Goal: Task Accomplishment & Management: Manage account settings

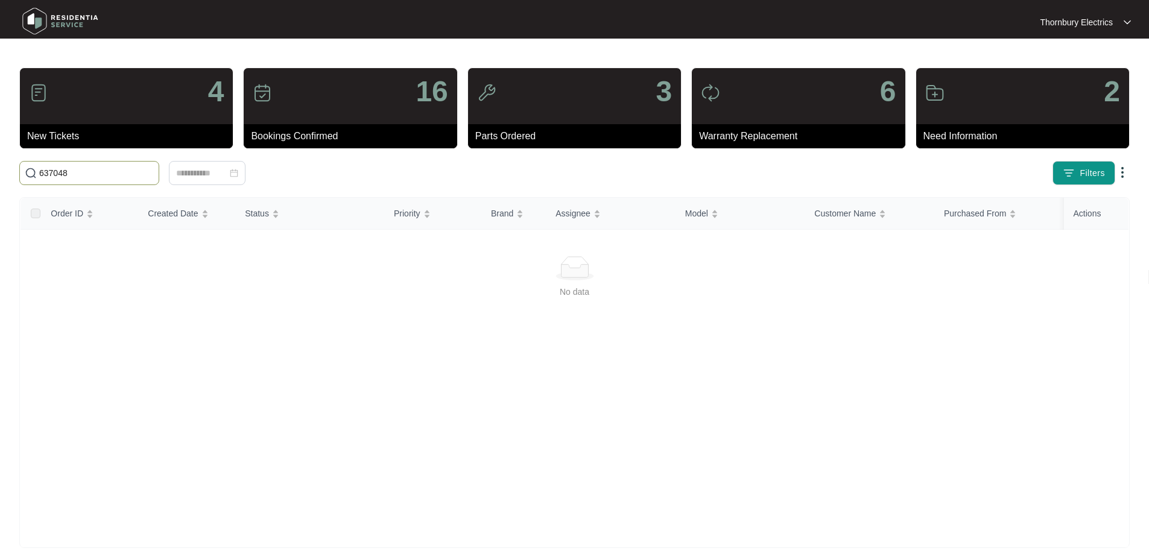
drag, startPoint x: 0, startPoint y: 0, endPoint x: 0, endPoint y: 177, distance: 176.8
click at [0, 177] on main "4 New Tickets 16 Bookings Confirmed 3 Parts Ordered 6 Warranty Replacement 2 Ne…" at bounding box center [574, 284] width 1149 height 568
drag, startPoint x: 80, startPoint y: 171, endPoint x: 0, endPoint y: 154, distance: 82.0
click at [0, 154] on main "4 New Tickets 16 Bookings Confirmed 3 Parts Ordered 6 Warranty Replacement 2 Ne…" at bounding box center [574, 284] width 1149 height 568
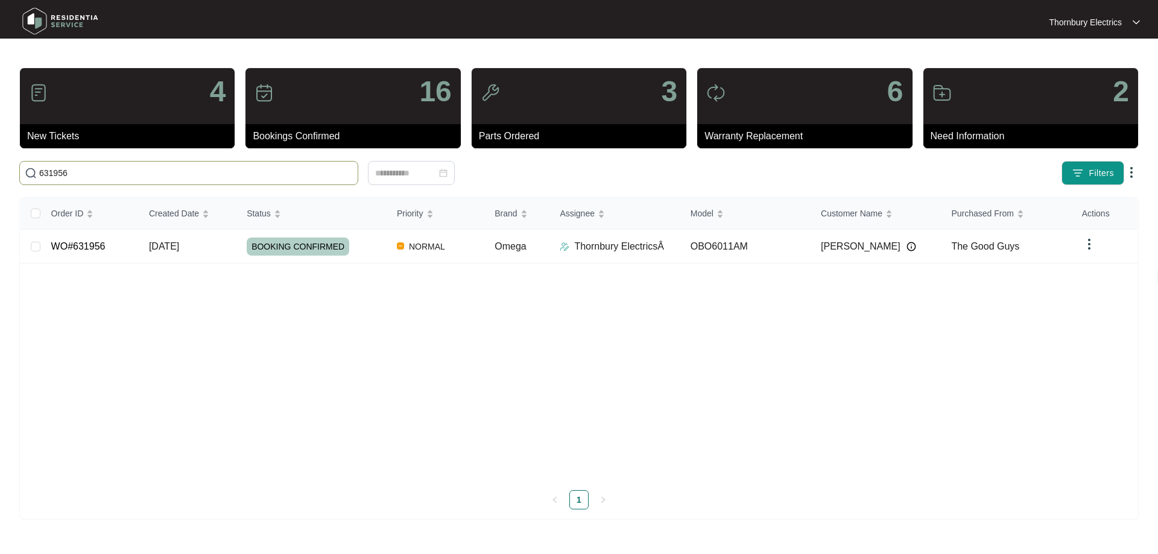
type input "631956"
click at [372, 249] on div "BOOKING CONFIRMED" at bounding box center [317, 247] width 141 height 18
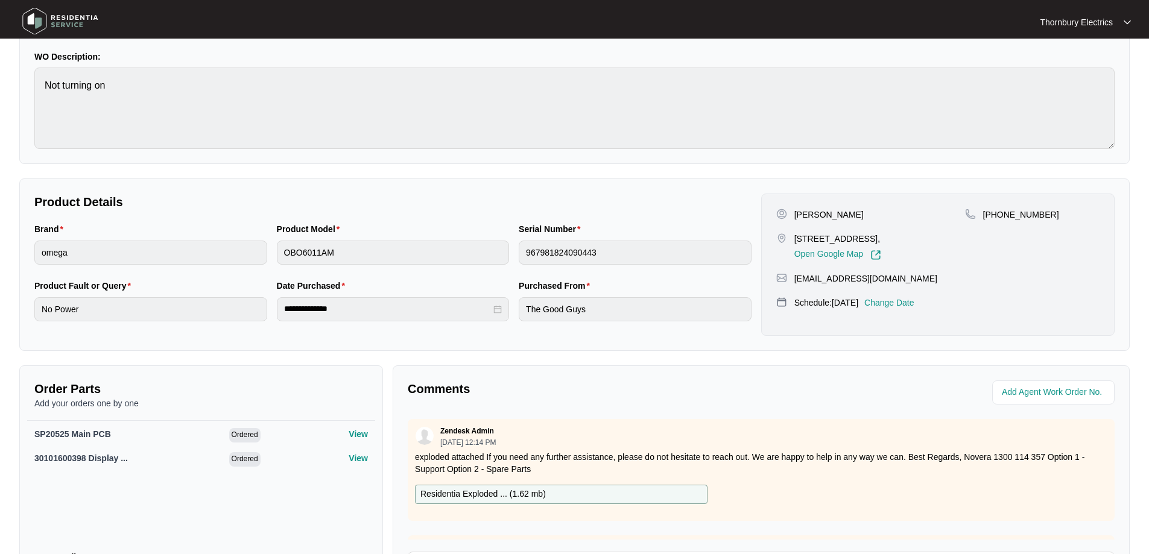
scroll to position [241, 0]
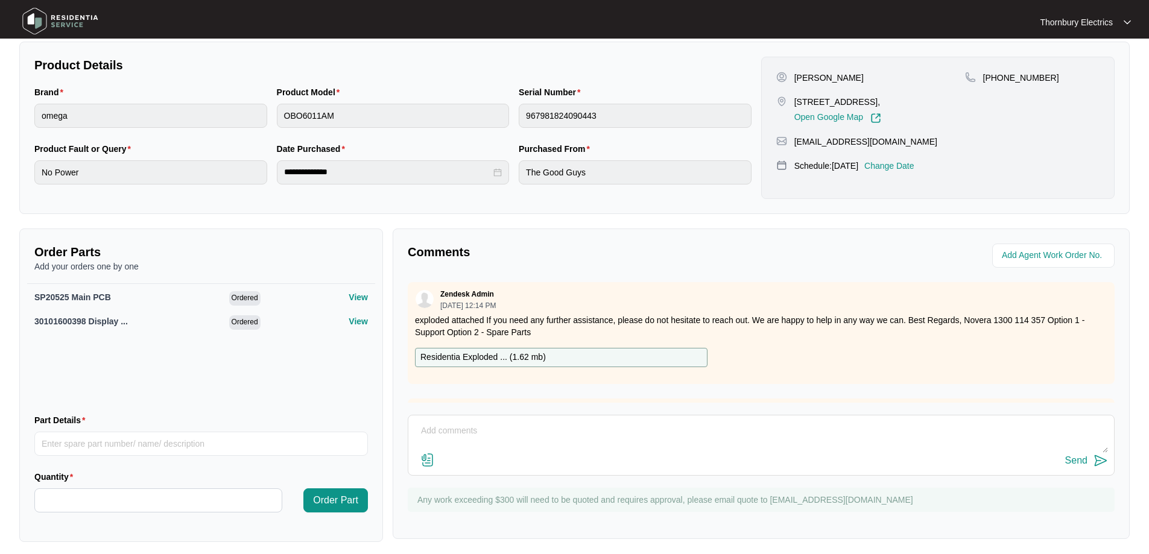
click at [491, 427] on textarea at bounding box center [761, 437] width 694 height 31
paste textarea "Installed changeover Omega 60cm oven. Tested up to 230, burning in each element…"
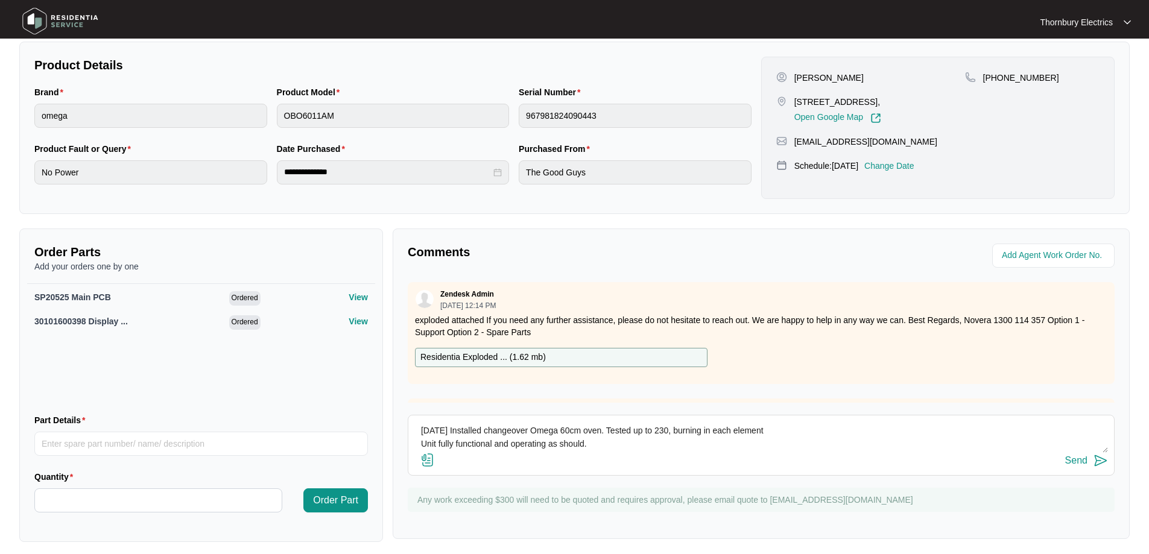
type textarea "[DATE] Installed changeover Omega 60cm oven. Tested up to 230, burning in each …"
click at [1080, 462] on div "Send" at bounding box center [1076, 460] width 22 height 11
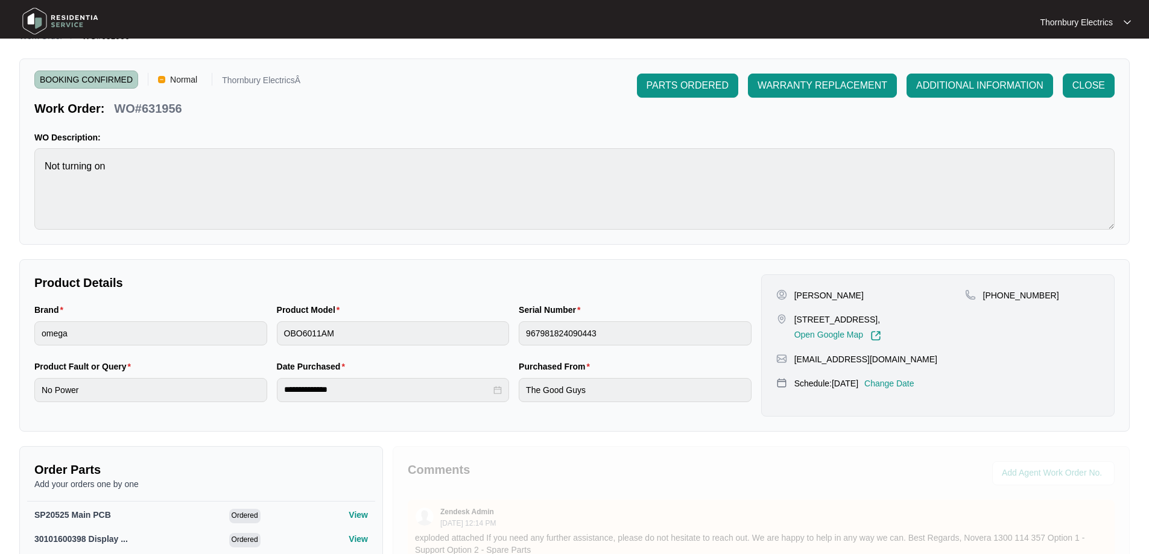
scroll to position [0, 0]
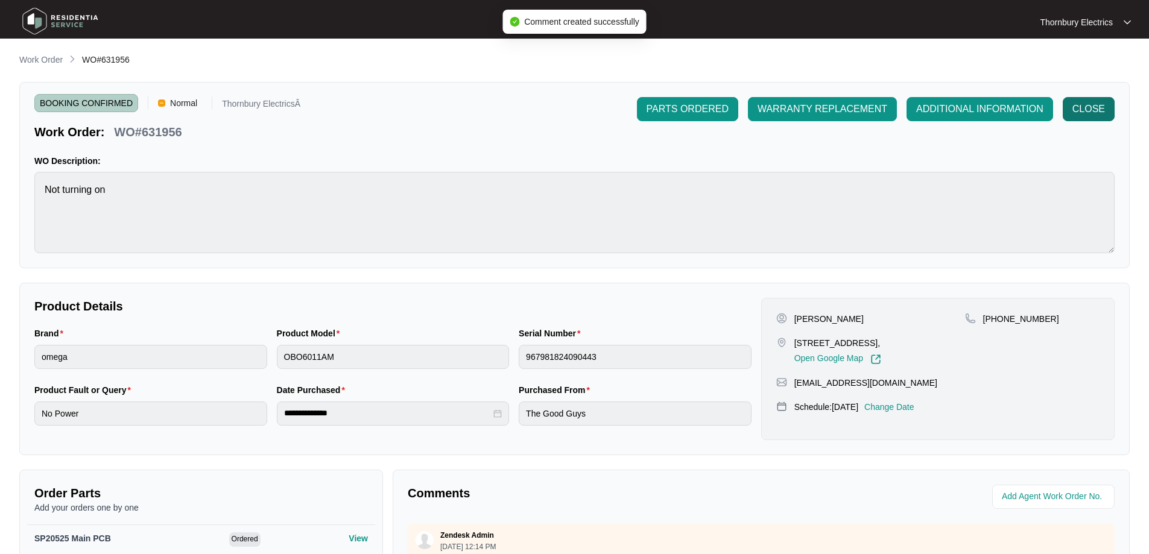
click at [1090, 103] on span "CLOSE" at bounding box center [1089, 109] width 33 height 14
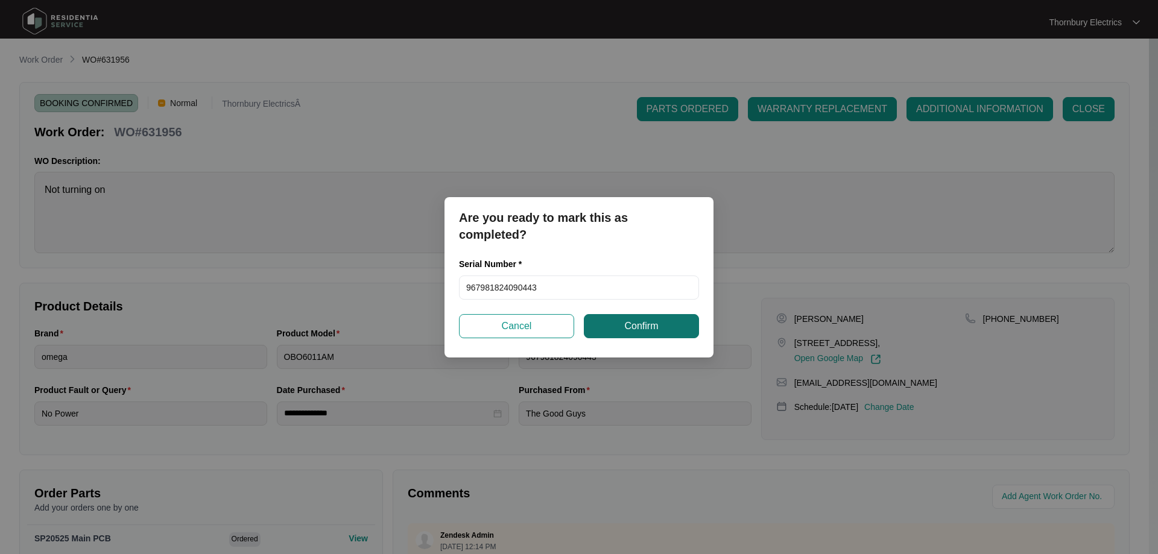
click at [629, 328] on span "Confirm" at bounding box center [641, 326] width 34 height 14
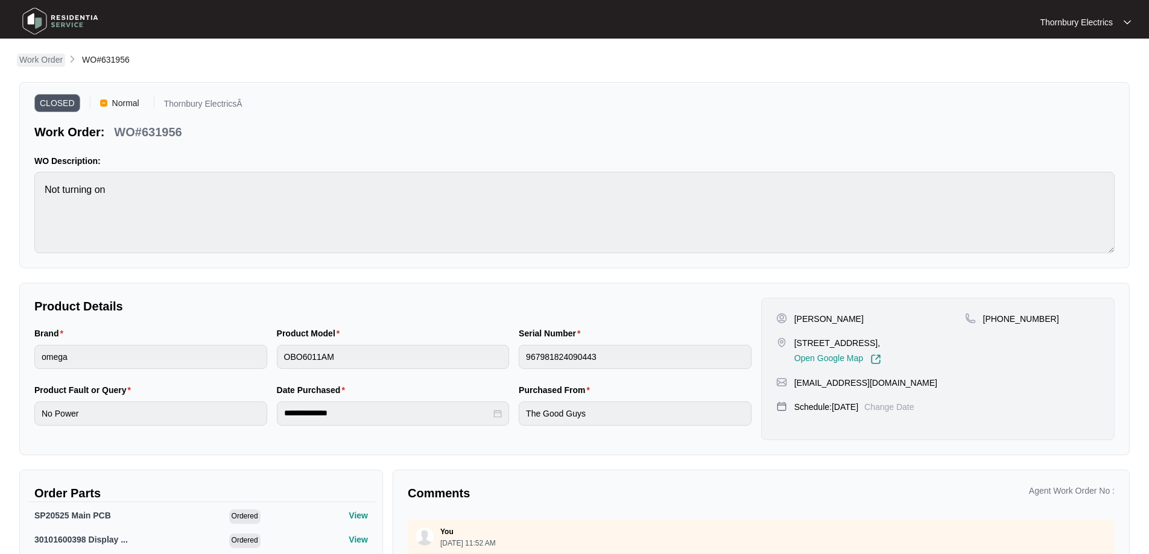
click at [37, 61] on p "Work Order" at bounding box center [40, 60] width 43 height 12
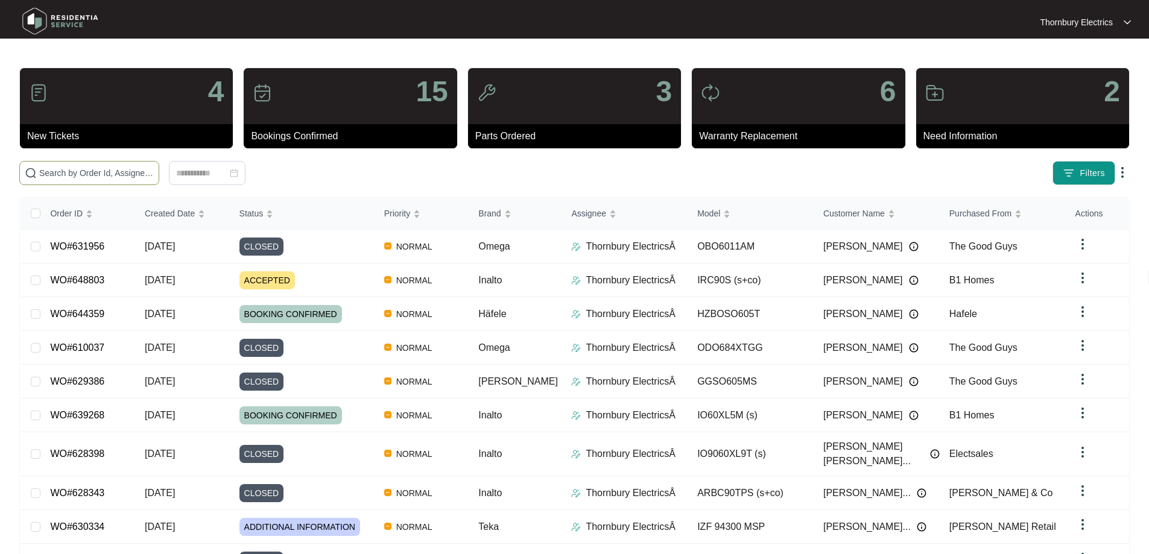
click at [136, 171] on input "text" at bounding box center [96, 173] width 115 height 13
type input "641903"
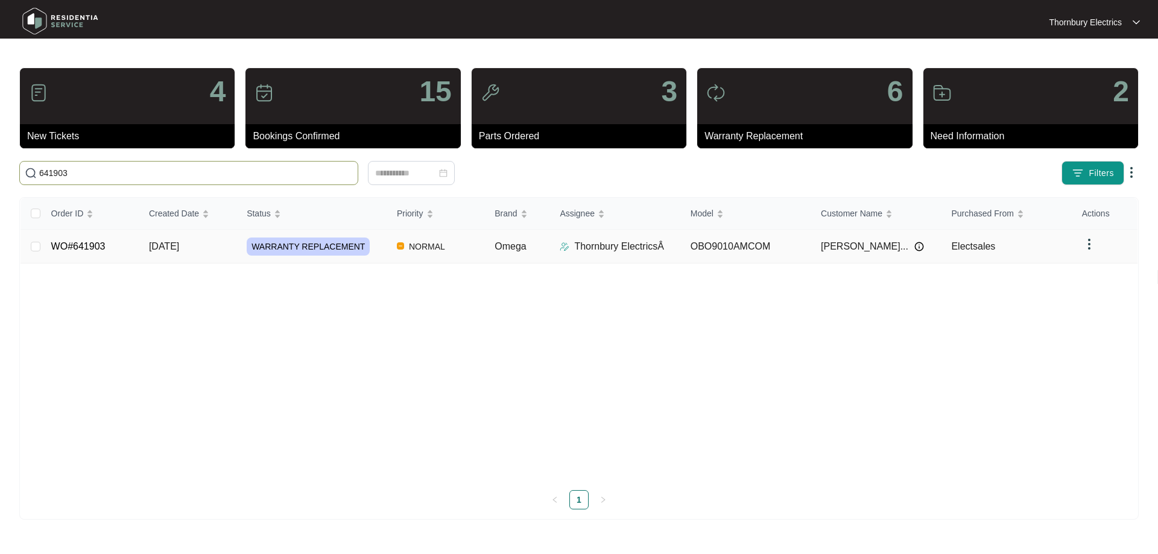
click at [352, 246] on span "WARRANTY REPLACEMENT" at bounding box center [308, 247] width 123 height 18
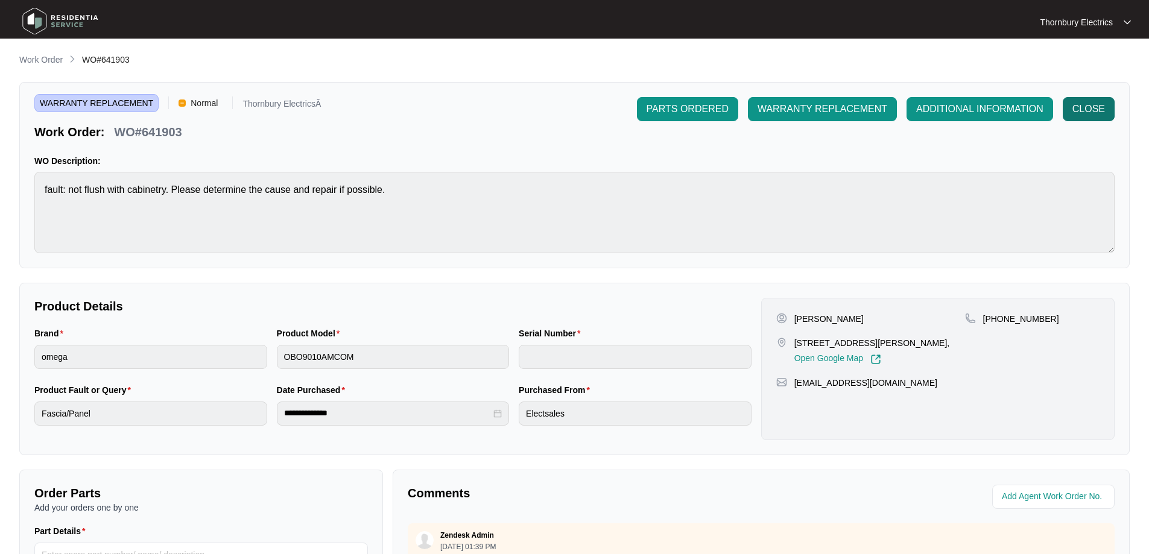
click at [1085, 112] on span "CLOSE" at bounding box center [1089, 109] width 33 height 14
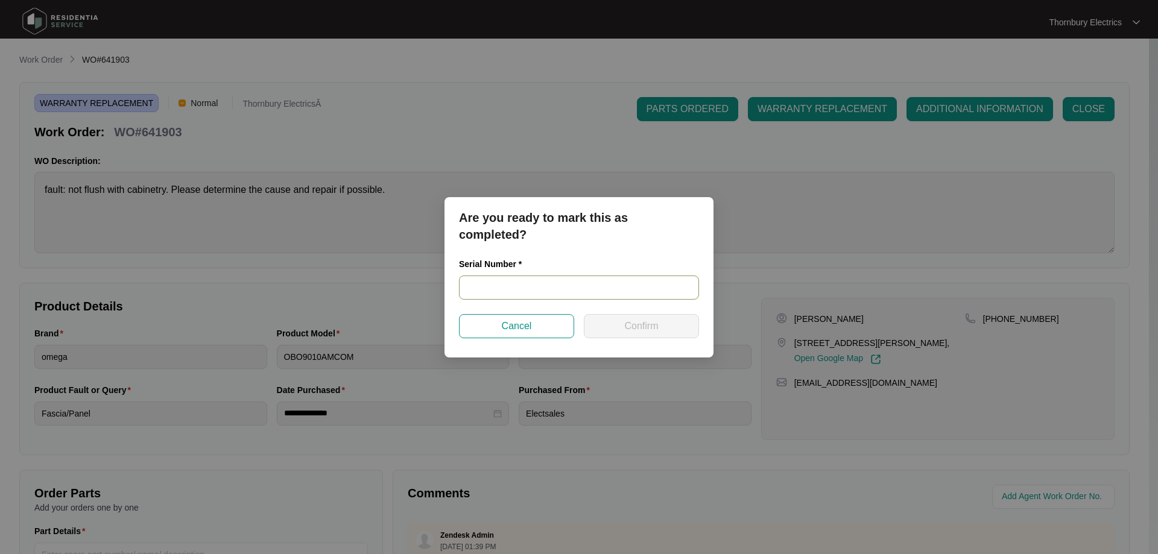
click at [538, 287] on input "text" at bounding box center [579, 288] width 240 height 24
paste input "957581825070111"
type input "957581825070111"
click at [614, 334] on button "Confirm" at bounding box center [641, 326] width 115 height 24
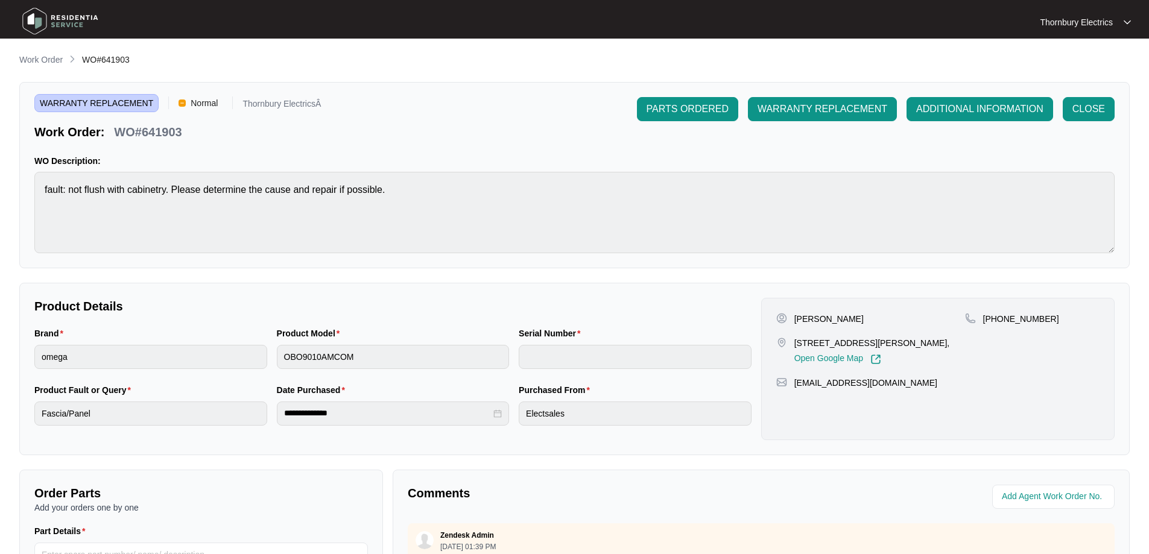
type input "957581825070111"
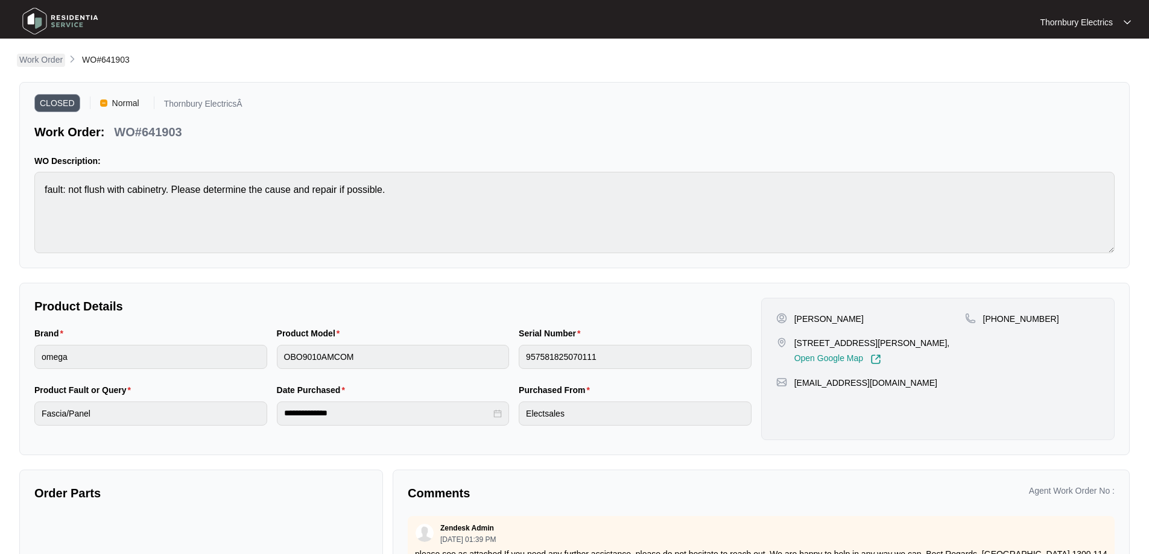
click at [46, 59] on p "Work Order" at bounding box center [40, 60] width 43 height 12
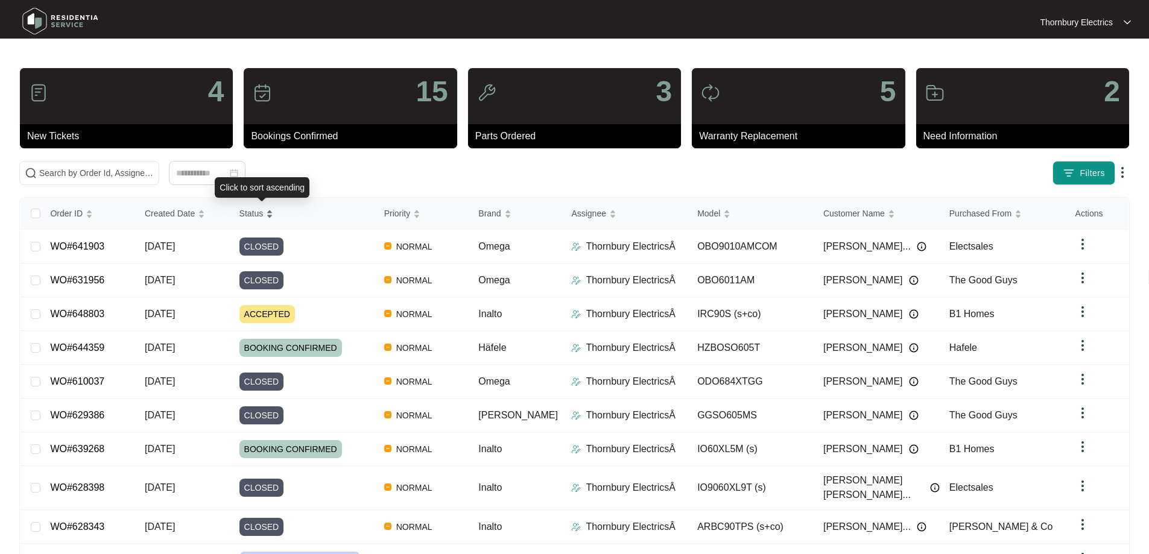
click at [256, 214] on span "Status" at bounding box center [252, 213] width 24 height 13
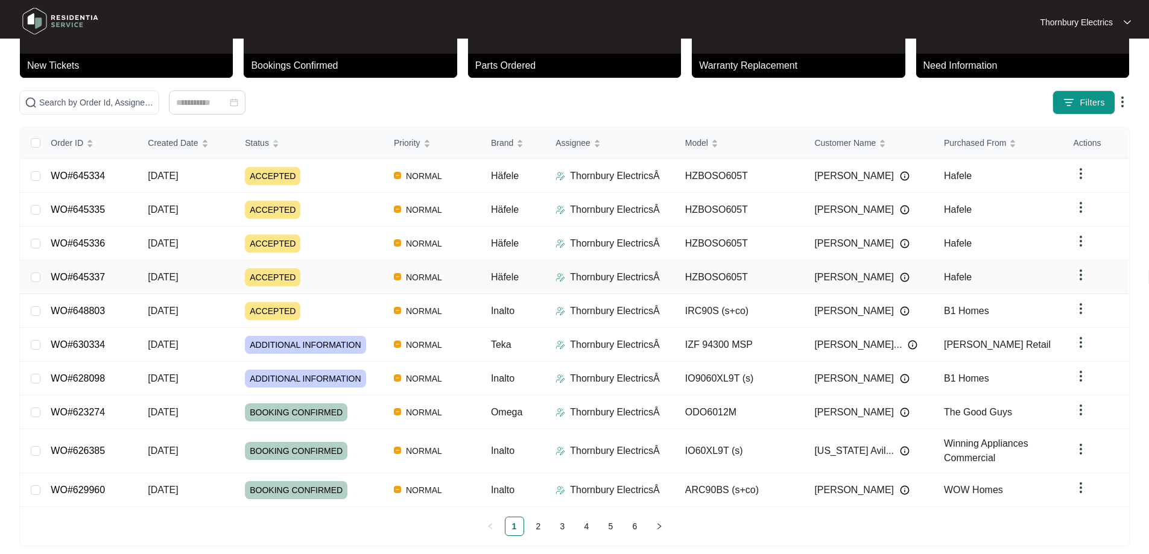
scroll to position [77, 0]
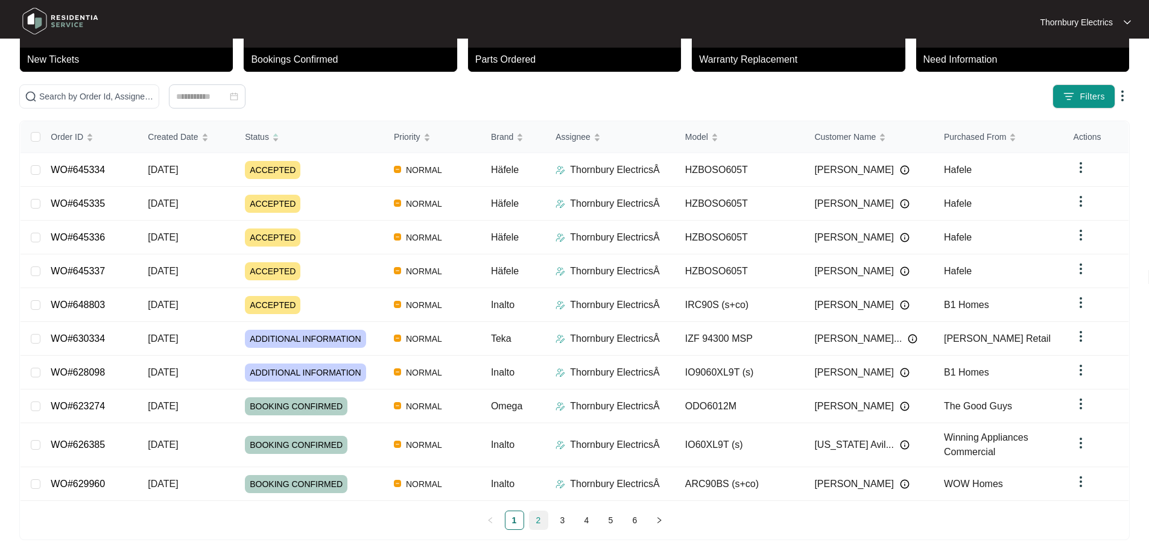
click at [539, 517] on div "Order ID Created Date Status Priority Brand Assignee Model Customer Name Purcha…" at bounding box center [575, 325] width 1108 height 409
click at [537, 516] on link "2" at bounding box center [539, 521] width 18 height 18
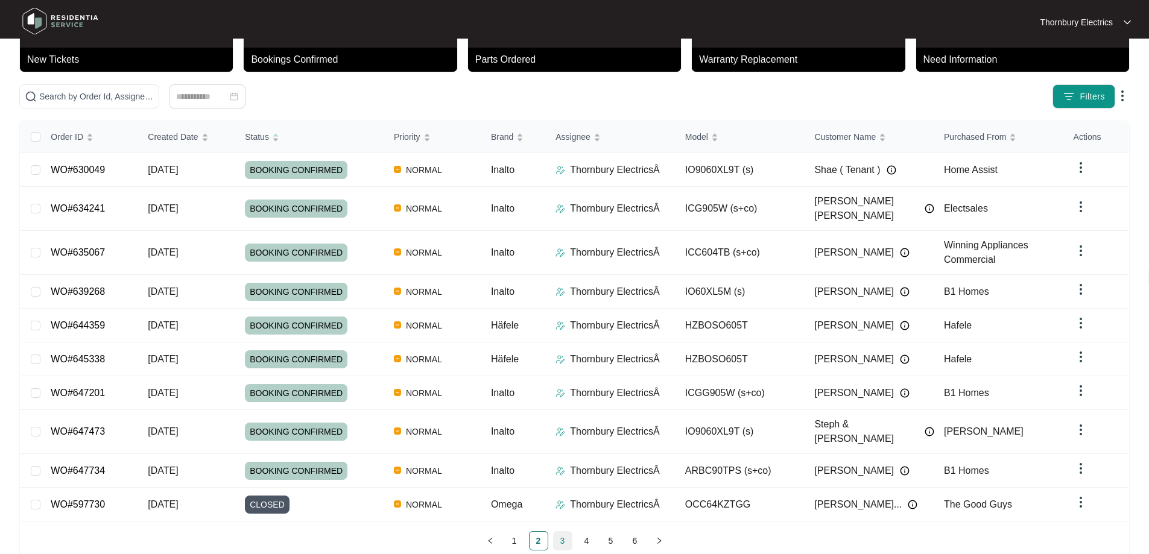
click at [562, 532] on link "3" at bounding box center [563, 541] width 18 height 18
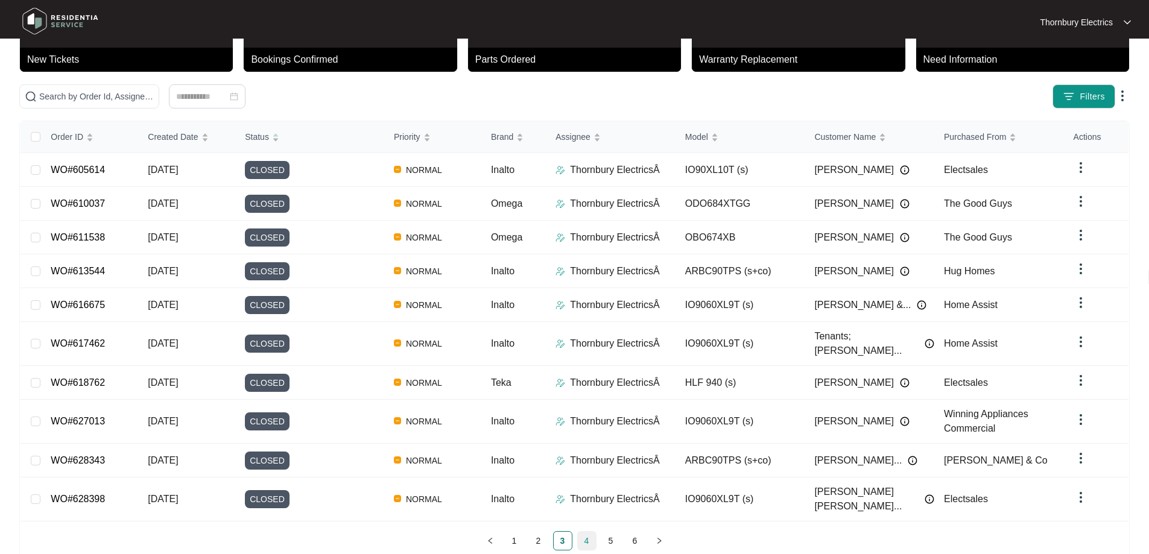
click at [592, 532] on link "4" at bounding box center [587, 541] width 18 height 18
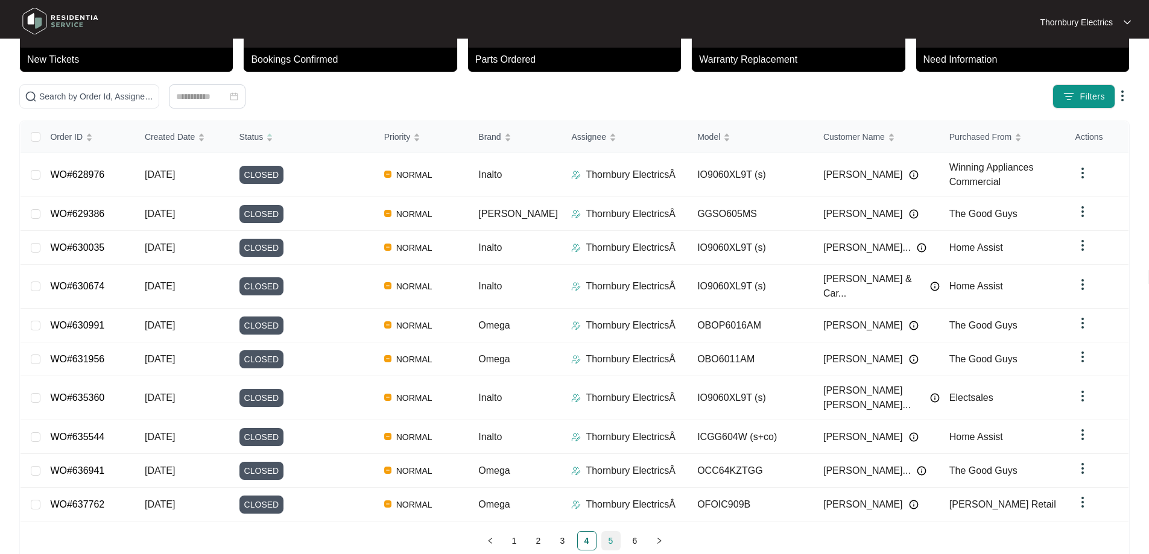
click at [616, 532] on link "5" at bounding box center [611, 541] width 18 height 18
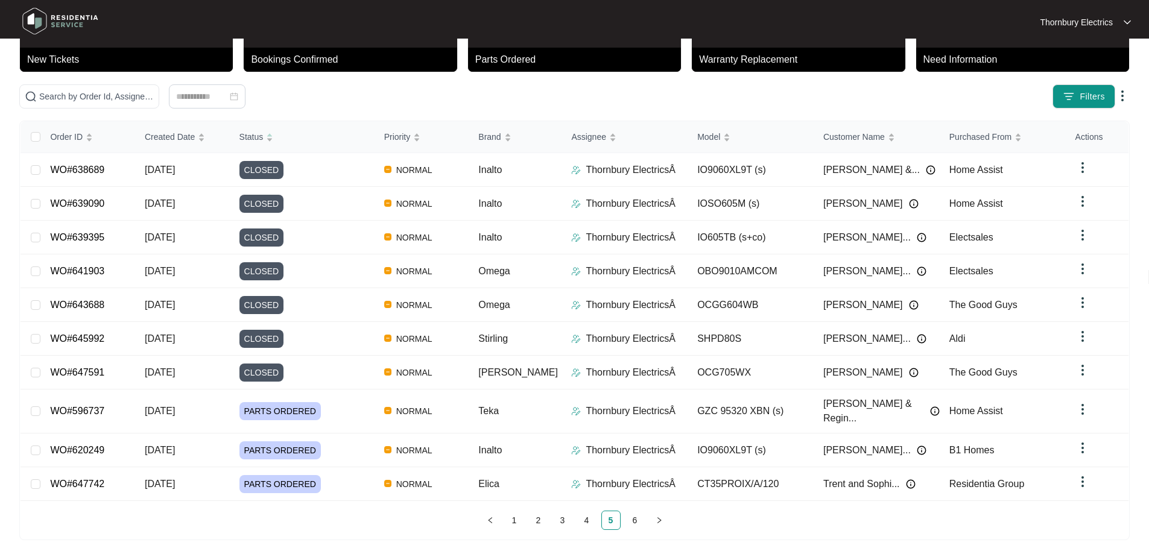
scroll to position [66, 0]
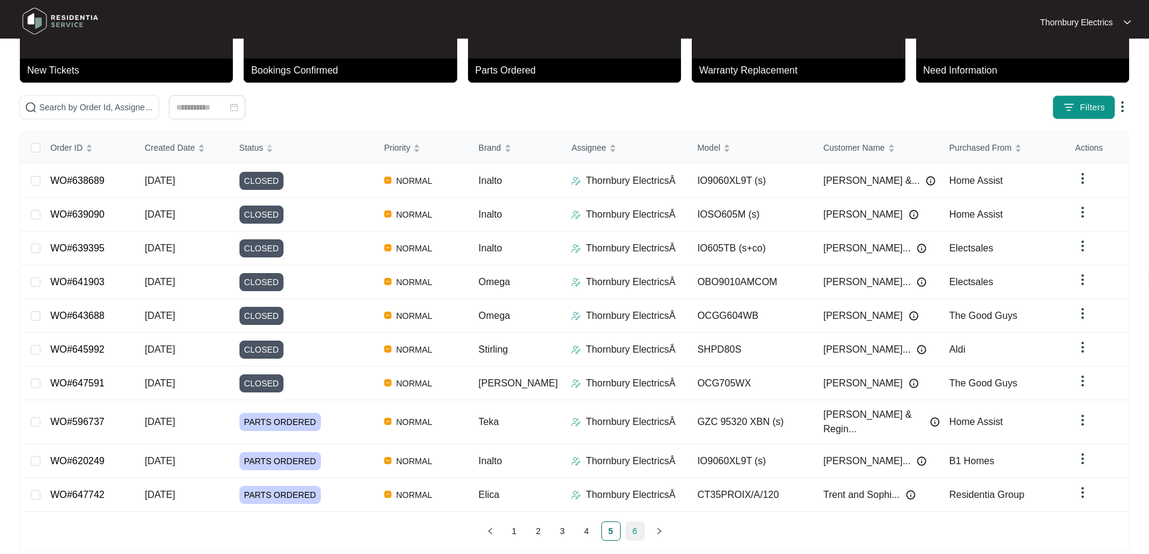
click at [633, 522] on link "6" at bounding box center [635, 531] width 18 height 18
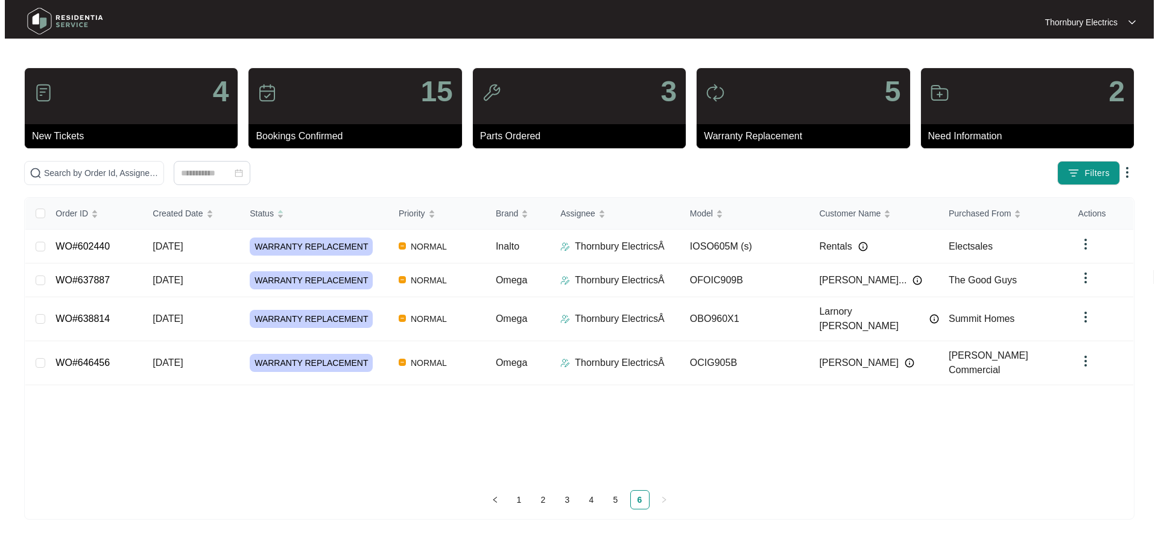
scroll to position [0, 0]
